Goal: Information Seeking & Learning: Learn about a topic

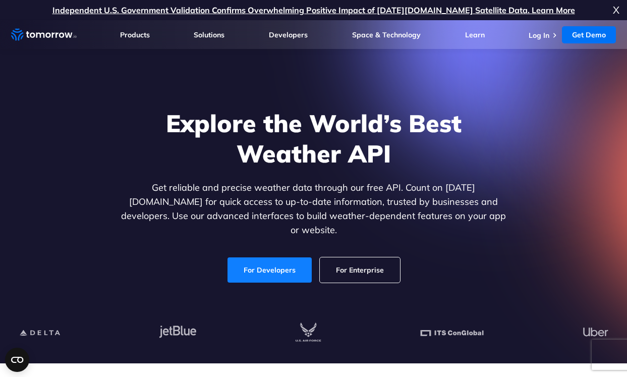
click at [267, 262] on link "For Developers" at bounding box center [270, 269] width 84 height 25
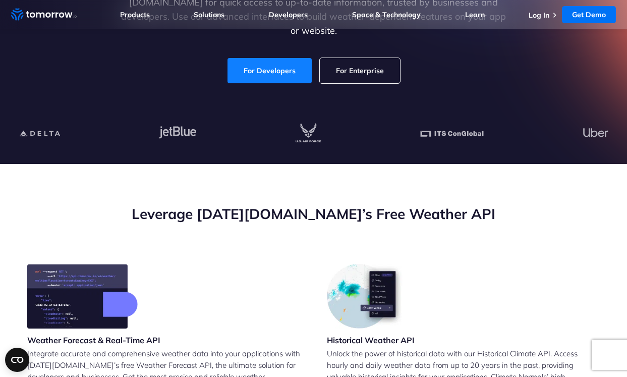
scroll to position [202, 0]
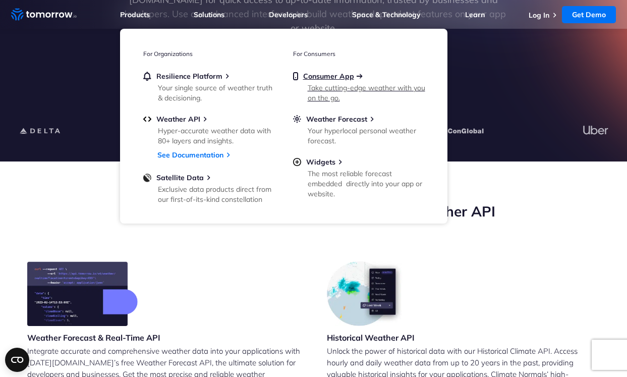
click at [333, 75] on span "Consumer App" at bounding box center [328, 76] width 51 height 9
